Goal: Find specific page/section: Find specific page/section

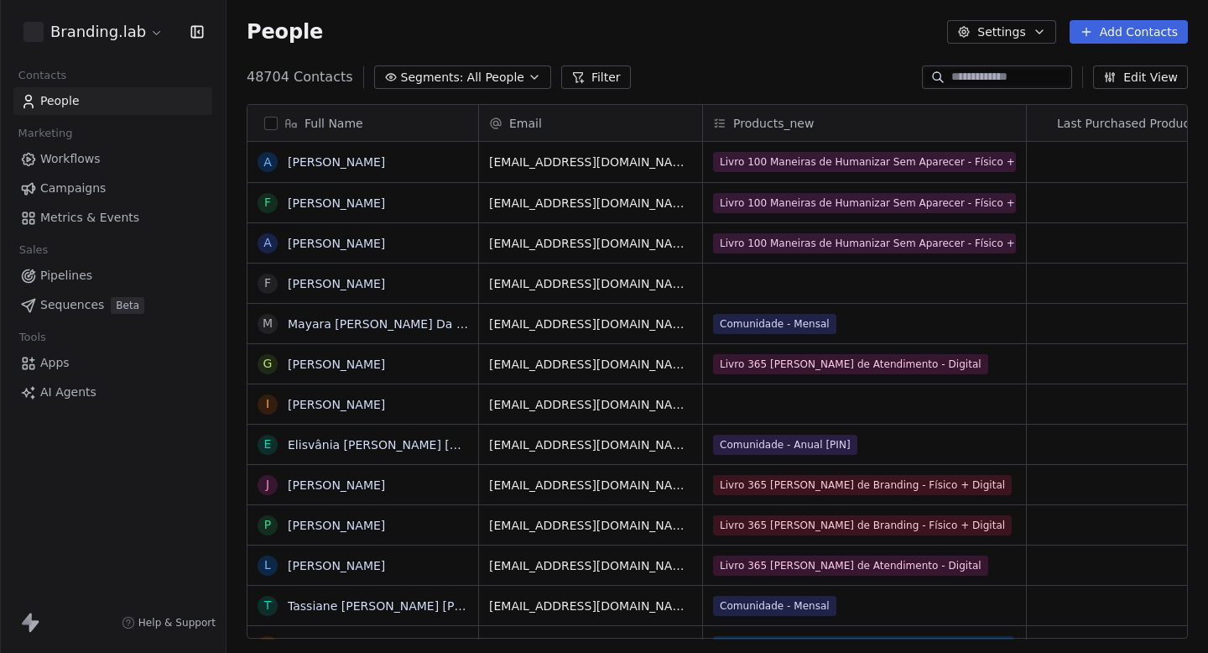
scroll to position [575, 981]
click at [105, 36] on html "Branding.lab Contacts People Marketing Workflows Campaigns Metrics & Events Sal…" at bounding box center [604, 326] width 1208 height 653
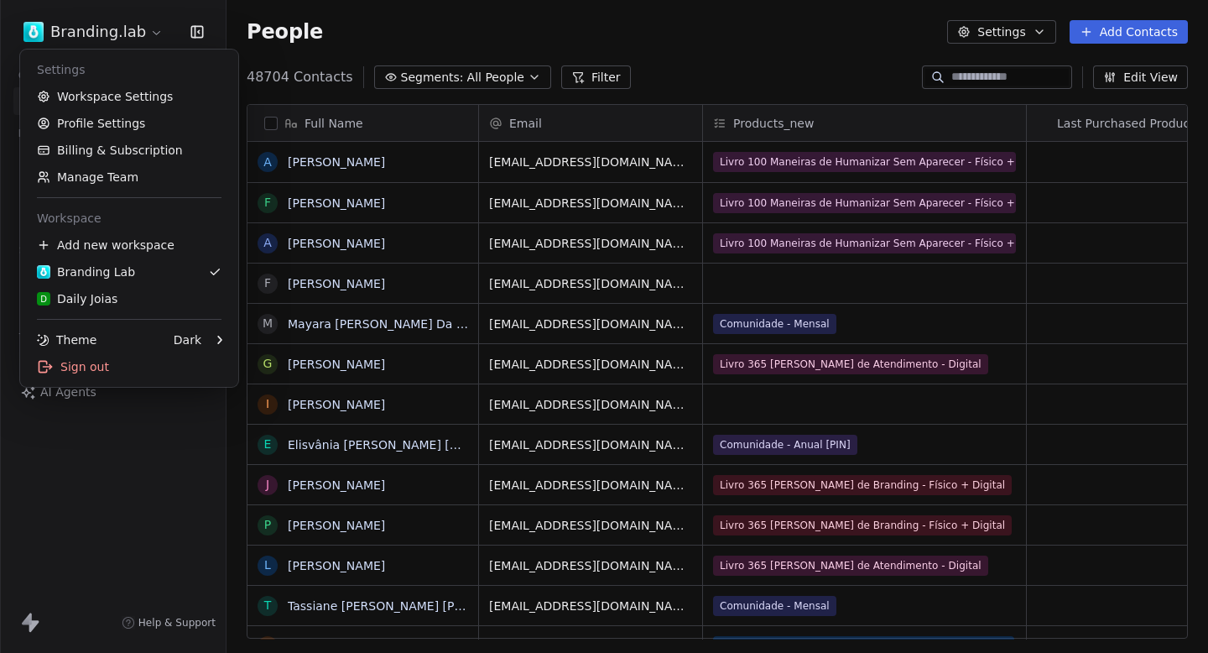
click at [326, 44] on html "Branding.lab Contacts People Marketing Workflows Campaigns Metrics & Events Sal…" at bounding box center [604, 326] width 1208 height 653
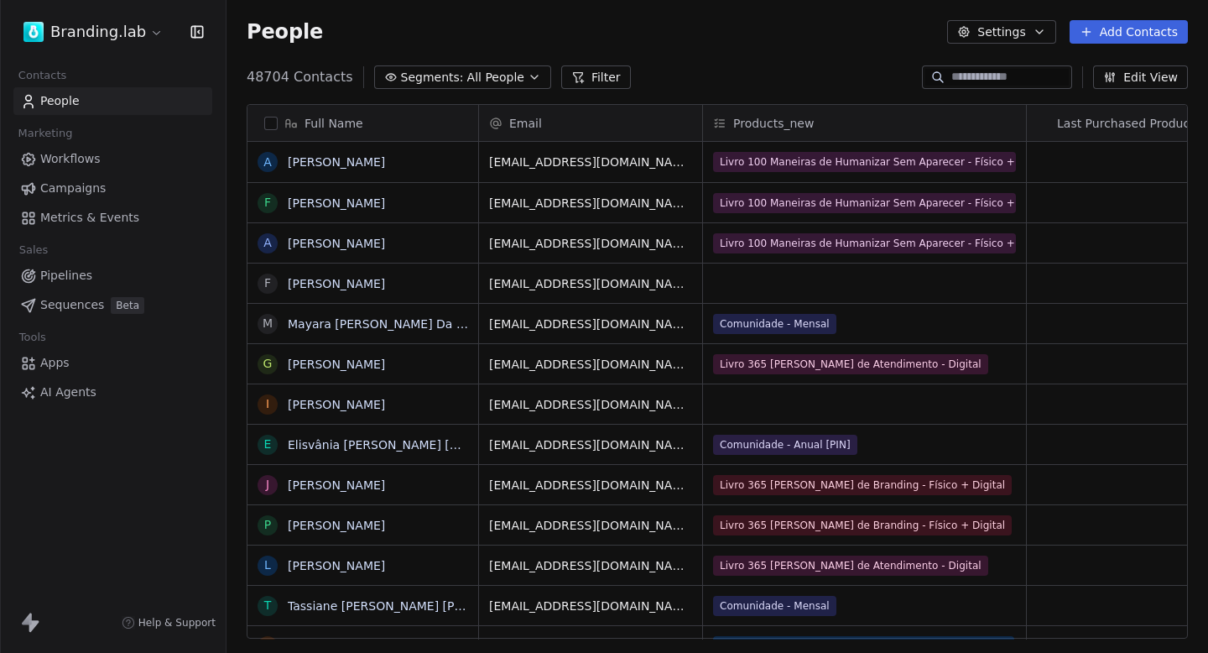
click at [107, 184] on link "Campaigns" at bounding box center [112, 188] width 199 height 28
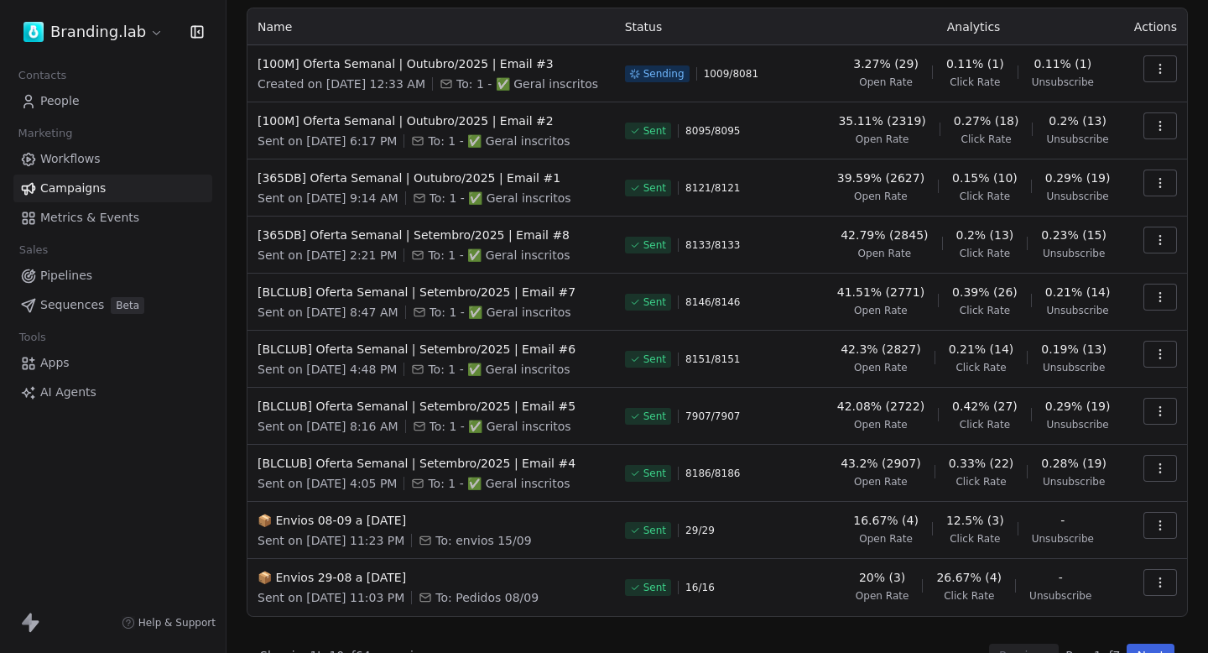
scroll to position [131, 0]
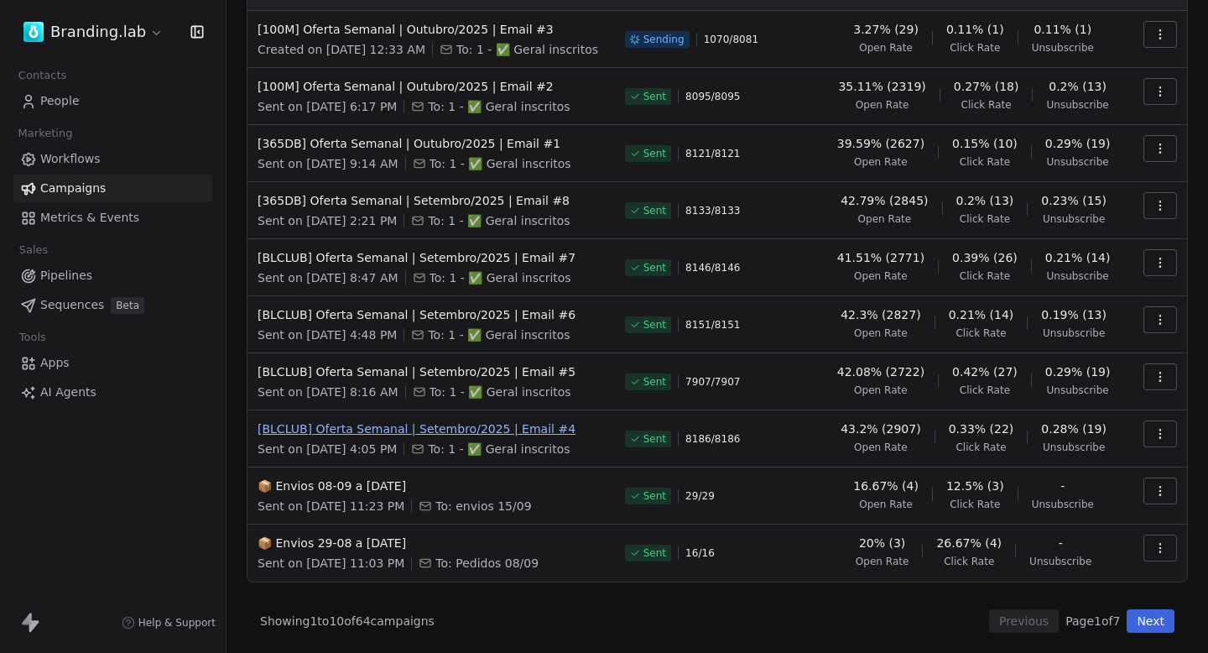
click at [523, 431] on span "[BLCLUB] Oferta Semanal | Setembro/2025 | Email #4" at bounding box center [430, 428] width 347 height 17
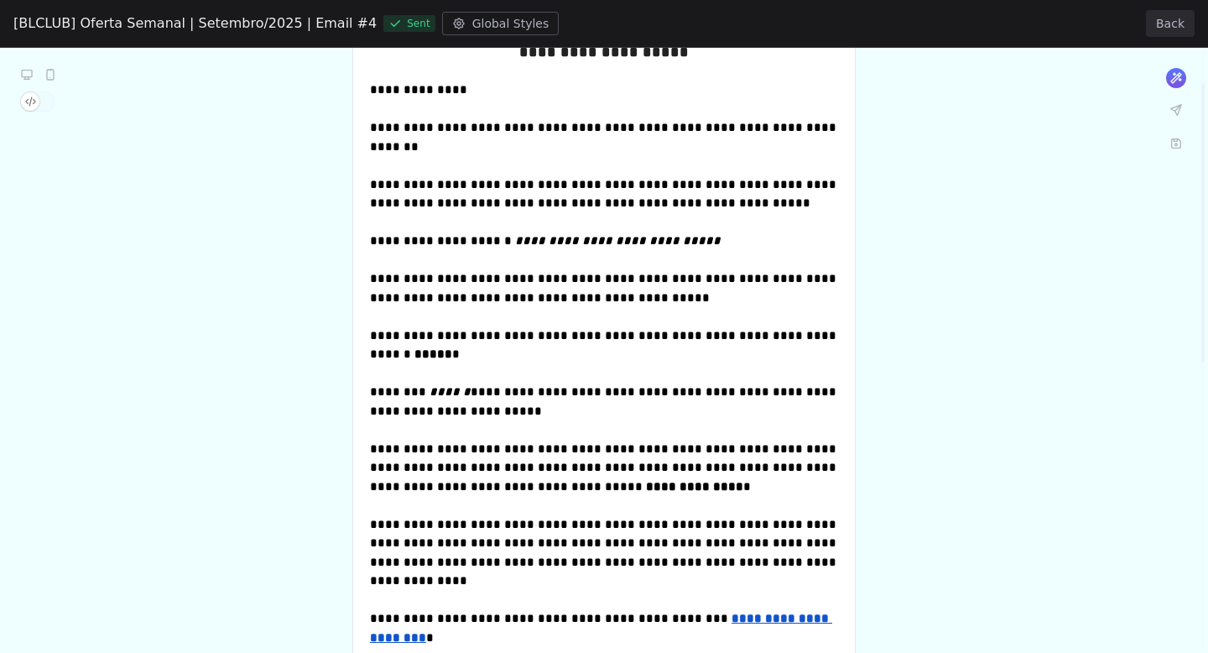
scroll to position [0, 0]
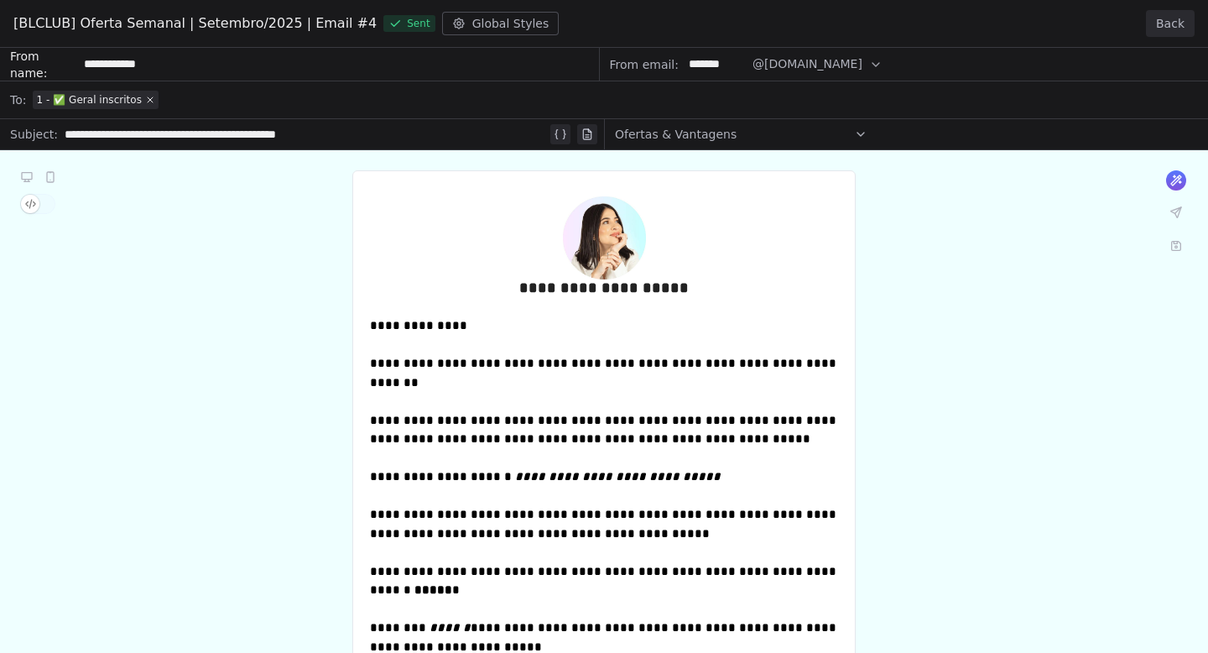
click at [1185, 12] on button "Back" at bounding box center [1170, 23] width 49 height 27
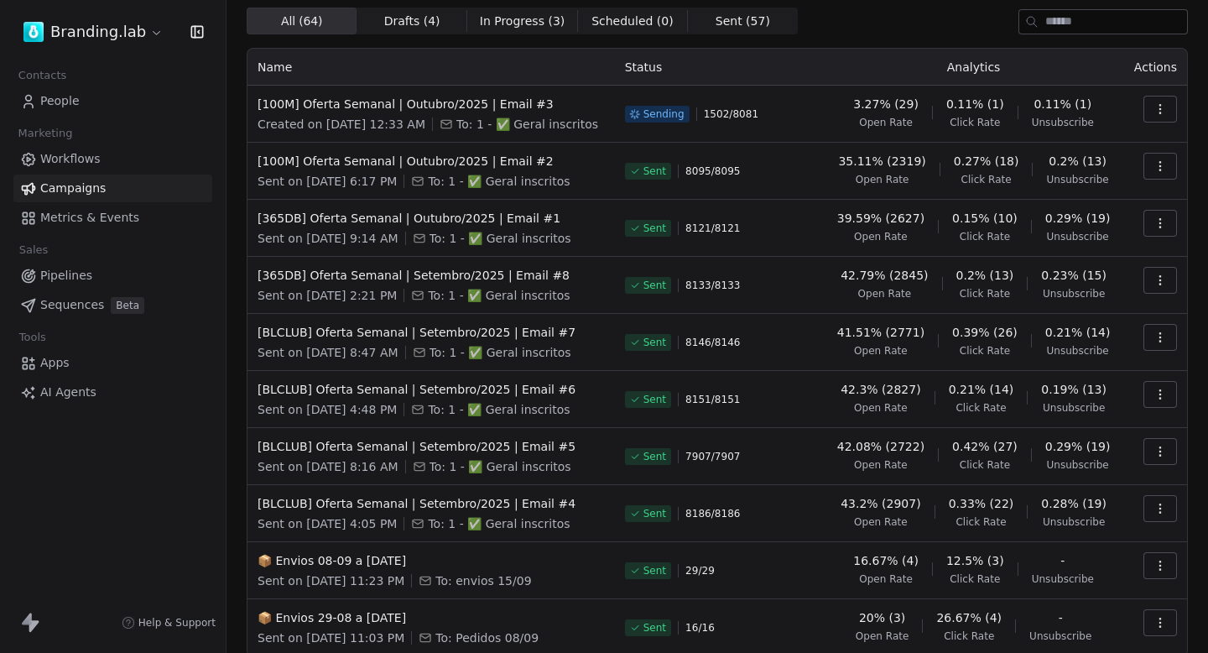
scroll to position [55, 0]
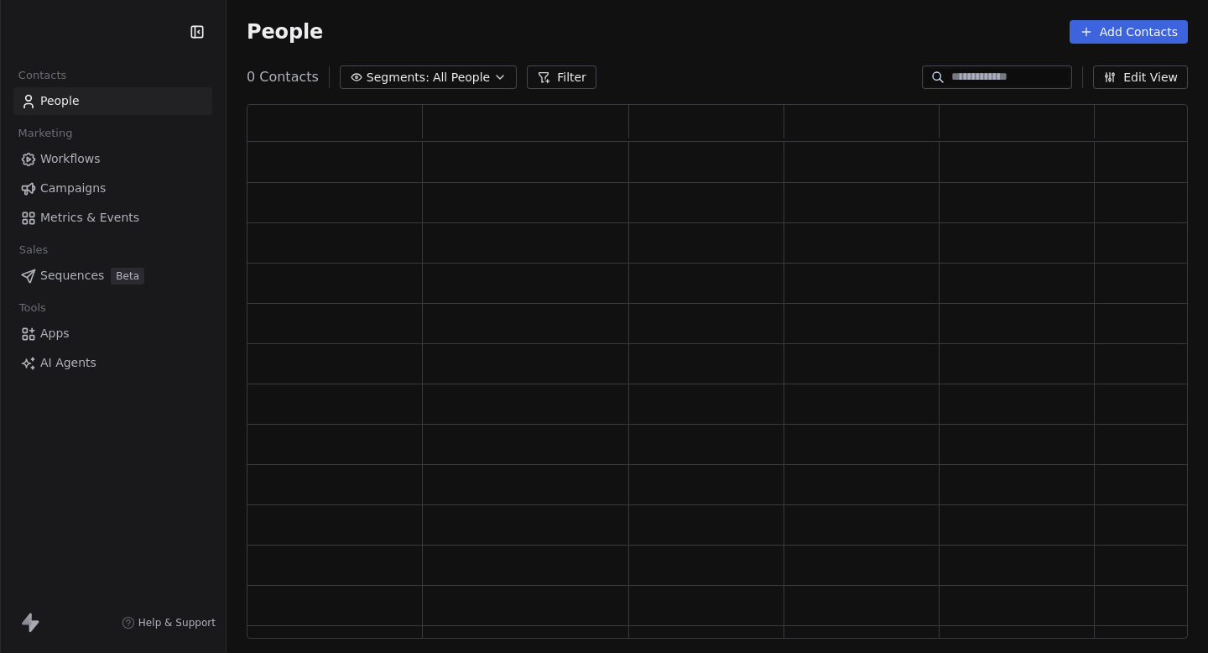
scroll to position [534, 941]
